Goal: Information Seeking & Learning: Check status

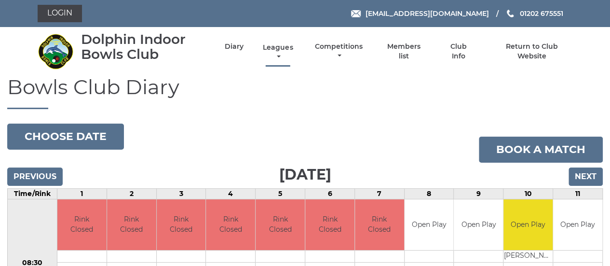
click at [281, 47] on link "Leagues" at bounding box center [277, 52] width 35 height 19
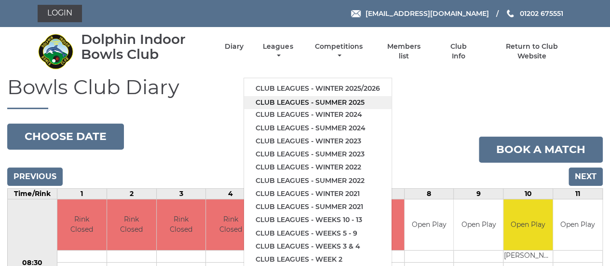
click at [288, 99] on link "Club leagues - Summer 2025" at bounding box center [318, 102] width 148 height 13
click at [288, 99] on h1 "Bowls Club Diary" at bounding box center [304, 92] width 595 height 33
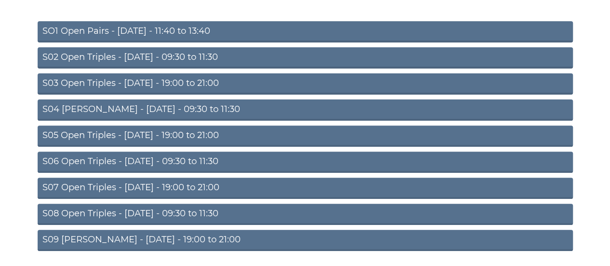
scroll to position [142, 0]
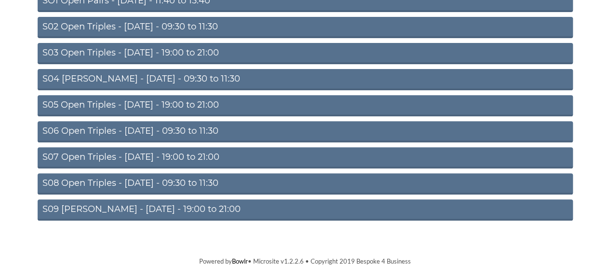
click at [184, 206] on link "S09 Aussie Pairs - Friday - 19:00 to 21:00" at bounding box center [305, 209] width 535 height 21
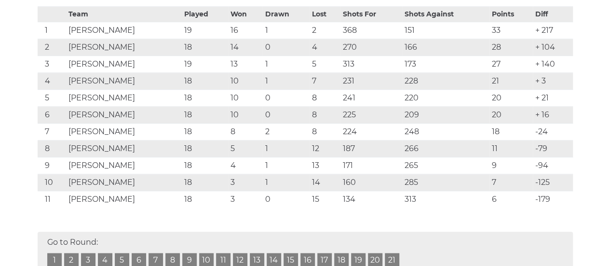
scroll to position [193, 0]
click at [374, 255] on link "20" at bounding box center [375, 259] width 14 height 14
